Goal: Find specific page/section: Find specific page/section

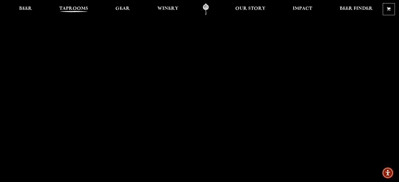
click at [76, 9] on span "Taprooms" at bounding box center [73, 9] width 29 height 4
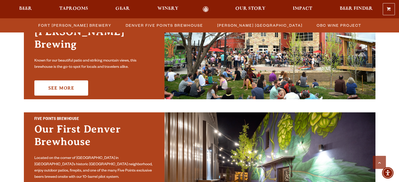
scroll to position [196, 0]
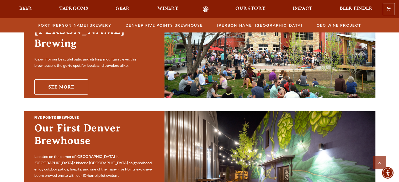
click at [51, 81] on link "See More" at bounding box center [61, 86] width 54 height 15
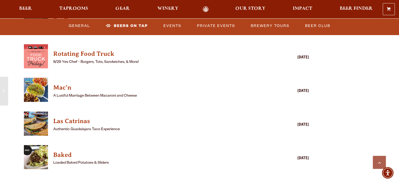
scroll to position [1420, 0]
click at [171, 27] on link "Events" at bounding box center [172, 26] width 22 height 12
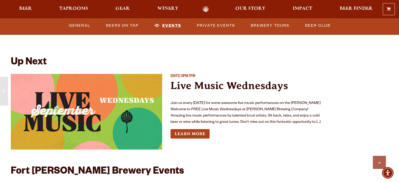
scroll to position [1894, 0]
